Goal: Task Accomplishment & Management: Complete application form

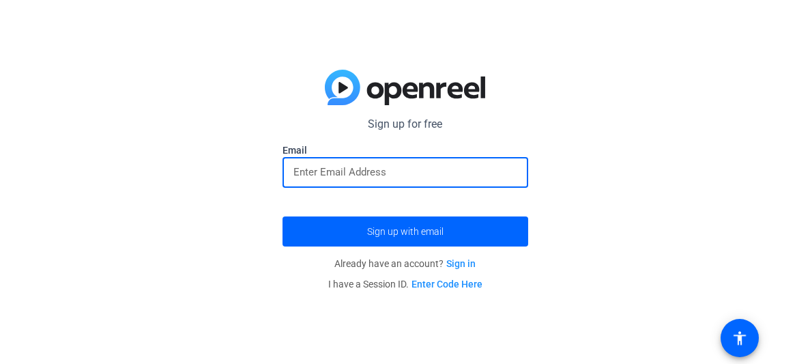
click at [461, 167] on input "email" at bounding box center [405, 172] width 224 height 16
click at [469, 264] on link "Sign in" at bounding box center [460, 263] width 29 height 11
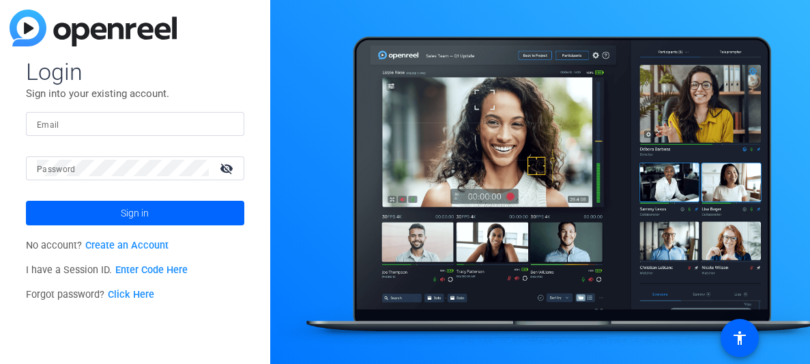
click at [156, 243] on link "Create an Account" at bounding box center [126, 246] width 83 height 12
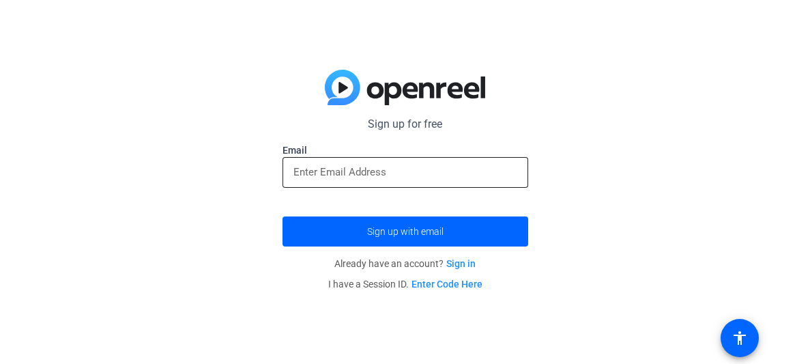
click at [345, 175] on input "email" at bounding box center [405, 172] width 224 height 16
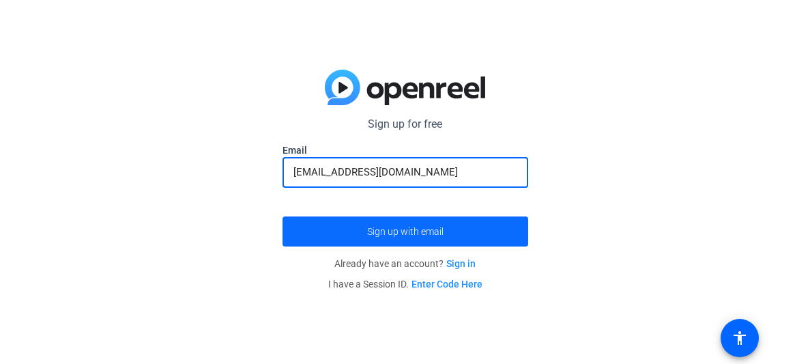
click at [416, 223] on span "submit" at bounding box center [406, 231] width 246 height 33
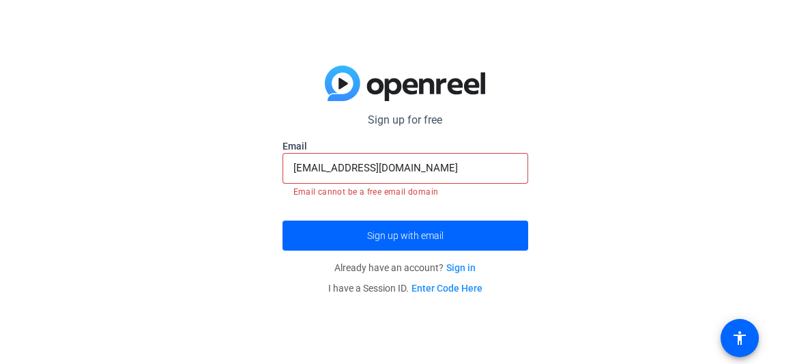
click at [434, 166] on input "[EMAIL_ADDRESS][DOMAIN_NAME]" at bounding box center [405, 168] width 224 height 16
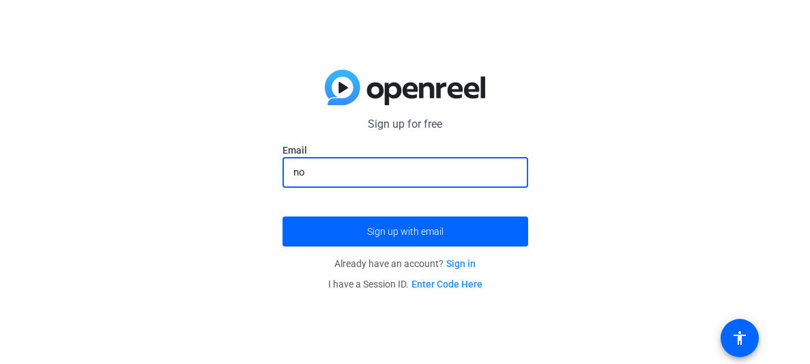
type input "n"
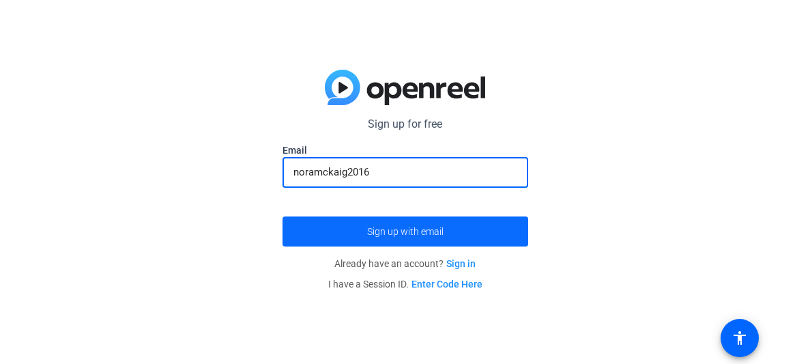
type input "noramckaig2016"
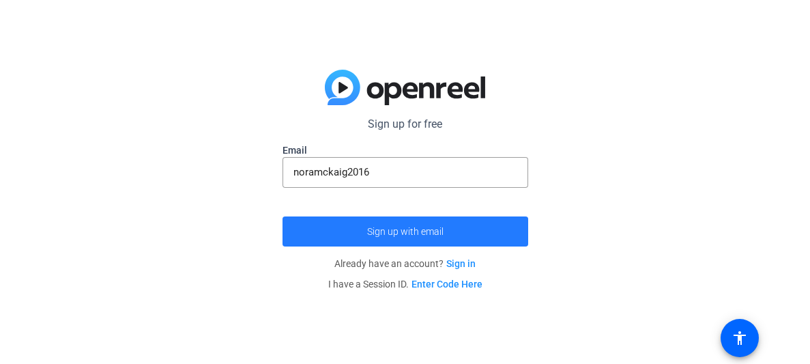
click at [460, 228] on span "submit" at bounding box center [406, 231] width 246 height 33
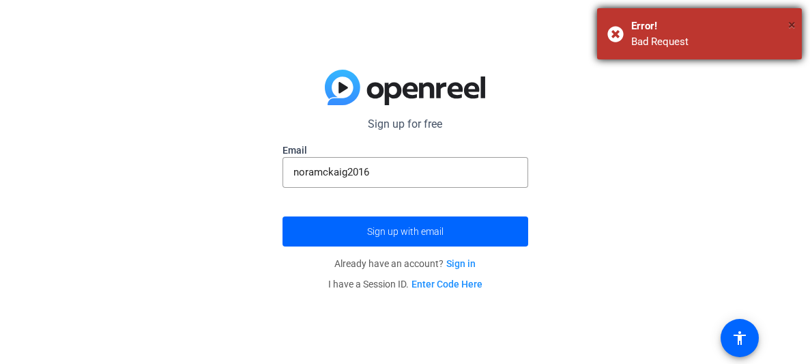
click at [792, 22] on span "×" at bounding box center [792, 24] width 8 height 16
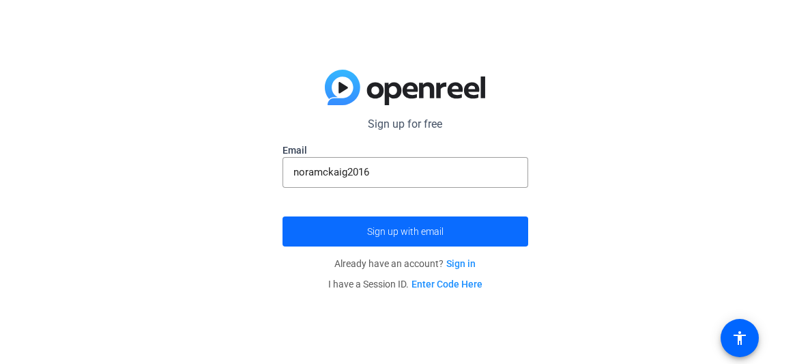
click at [488, 231] on span "submit" at bounding box center [406, 231] width 246 height 33
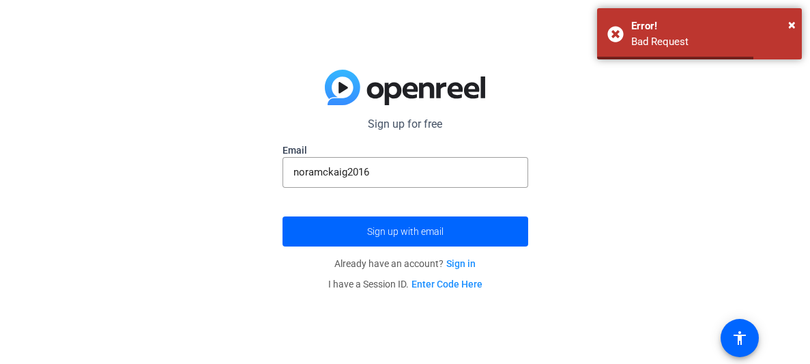
click at [455, 259] on link "Sign in" at bounding box center [460, 263] width 29 height 11
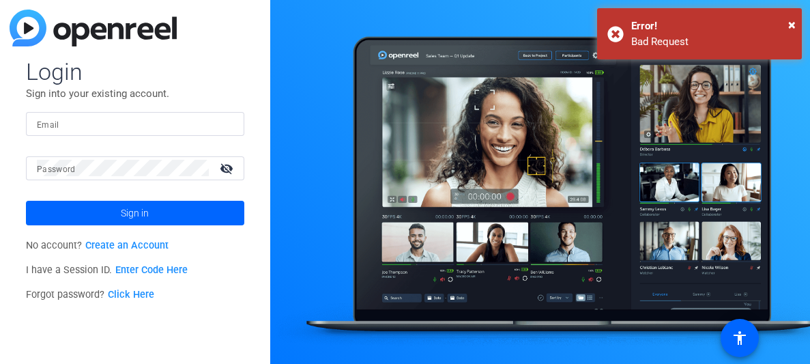
click at [143, 122] on input "Email" at bounding box center [135, 123] width 197 height 16
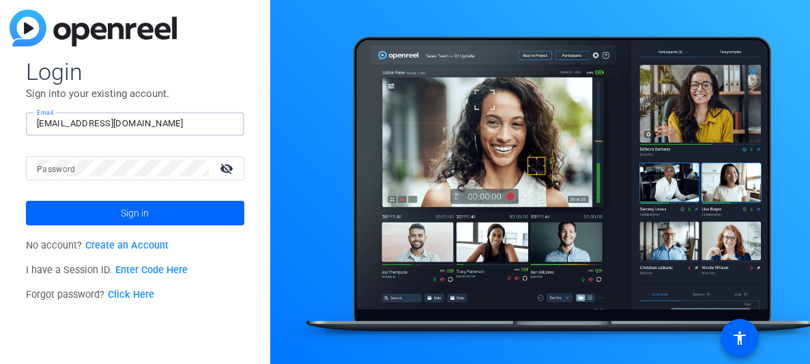
type input "[EMAIL_ADDRESS][DOMAIN_NAME]"
click at [220, 168] on mat-icon "visibility_off" at bounding box center [228, 168] width 33 height 20
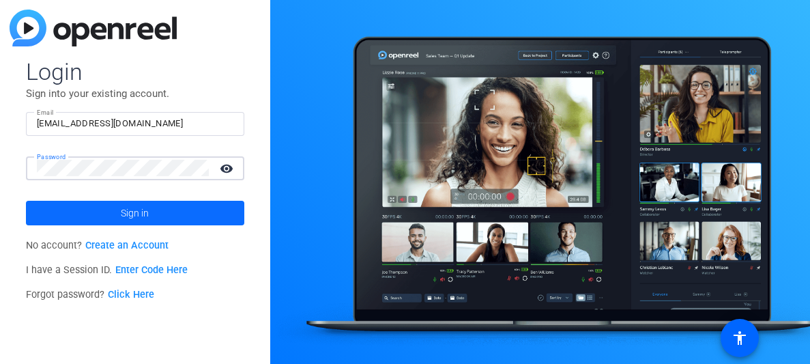
click at [180, 212] on span at bounding box center [135, 213] width 218 height 33
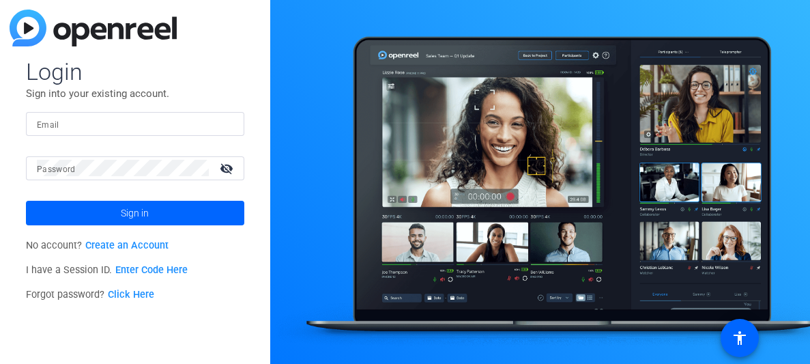
type input "[EMAIL_ADDRESS][DOMAIN_NAME]"
